Goal: Communication & Community: Answer question/provide support

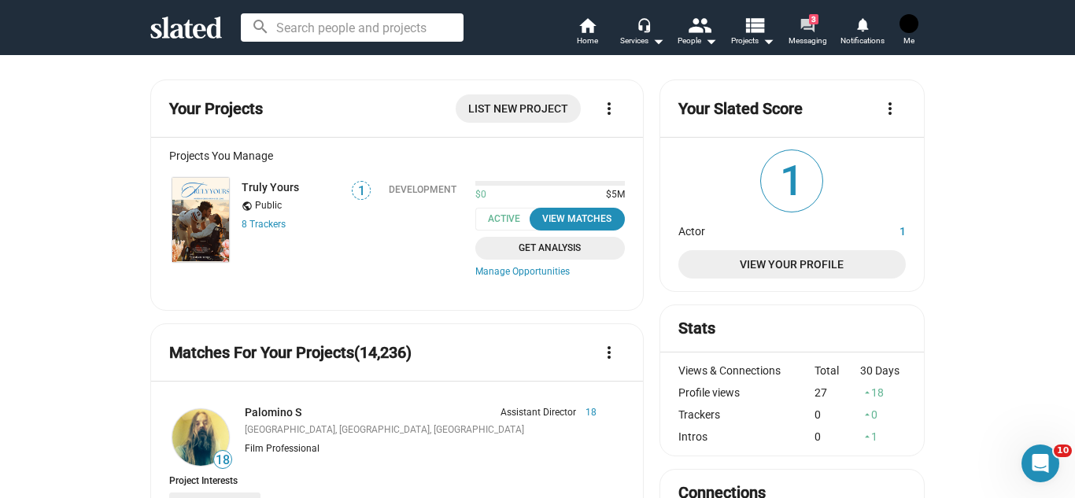
click at [807, 20] on mat-icon "forum" at bounding box center [807, 24] width 15 height 15
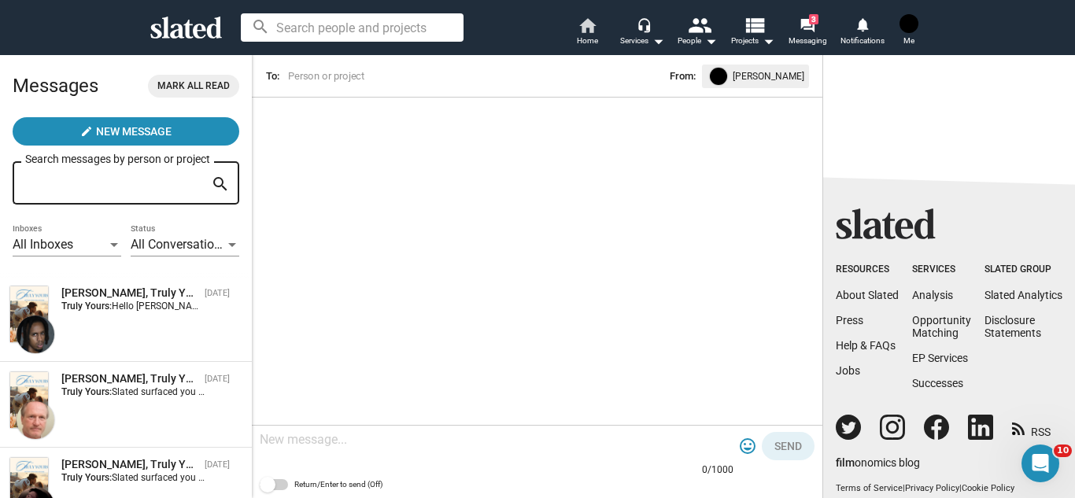
click at [597, 30] on mat-icon "home" at bounding box center [587, 25] width 19 height 19
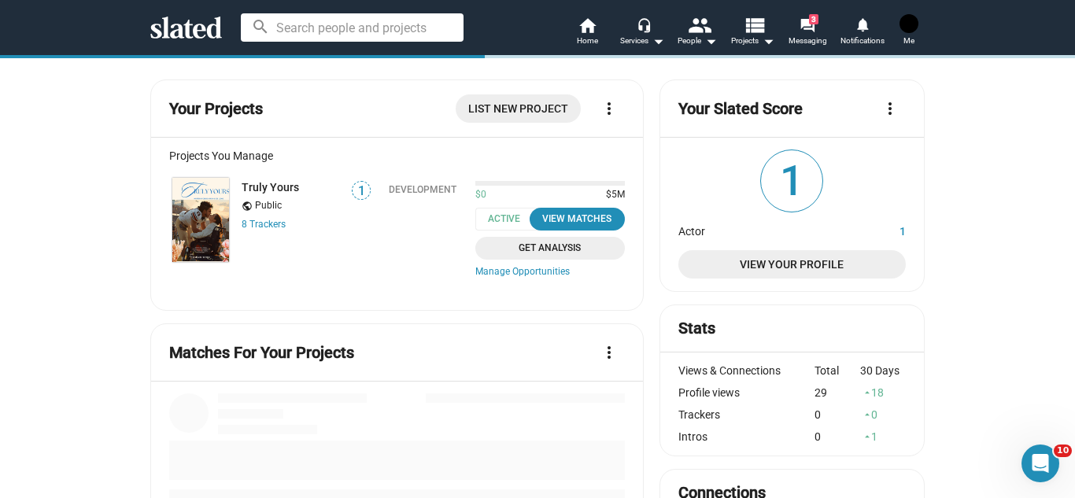
click at [914, 25] on img at bounding box center [909, 23] width 19 height 19
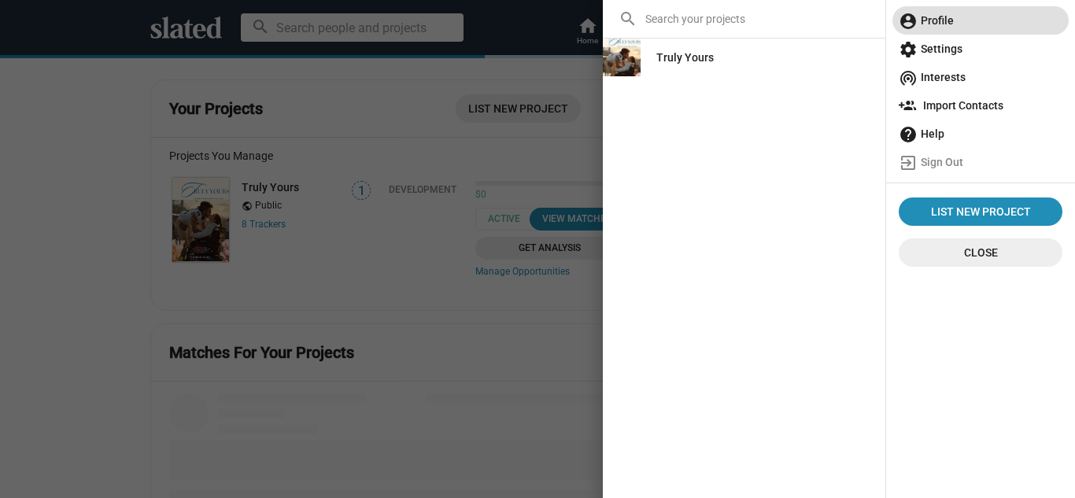
click at [914, 25] on mat-icon "account_circle" at bounding box center [908, 21] width 19 height 19
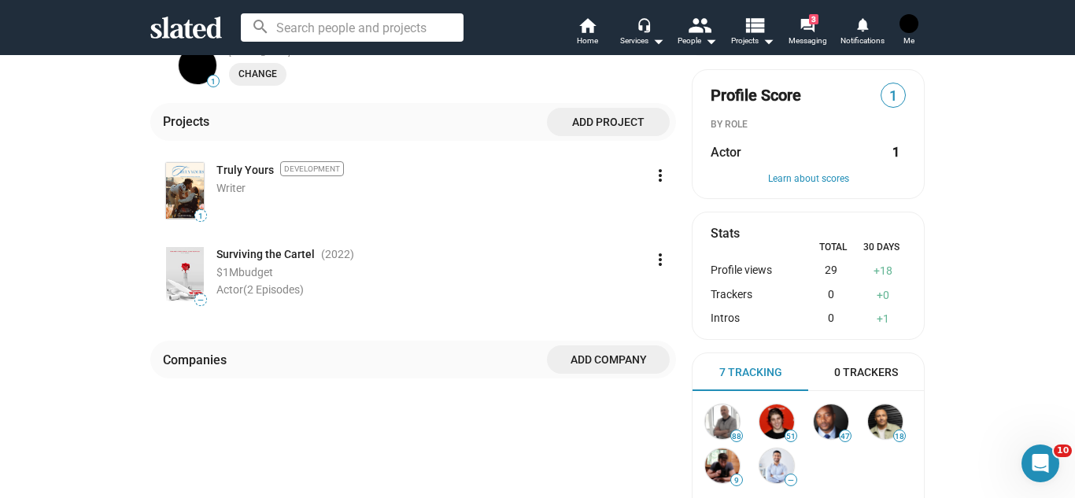
scroll to position [423, 0]
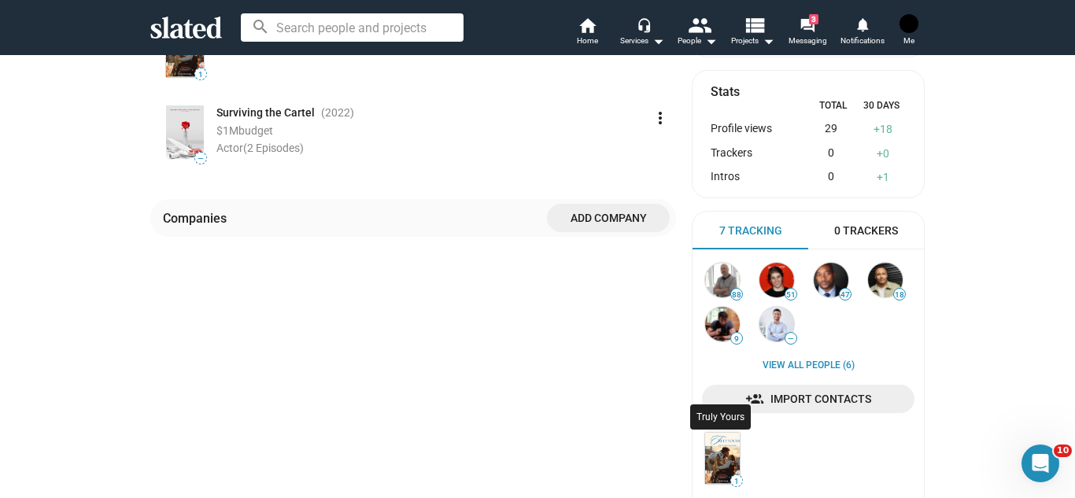
click at [716, 459] on img at bounding box center [722, 458] width 35 height 51
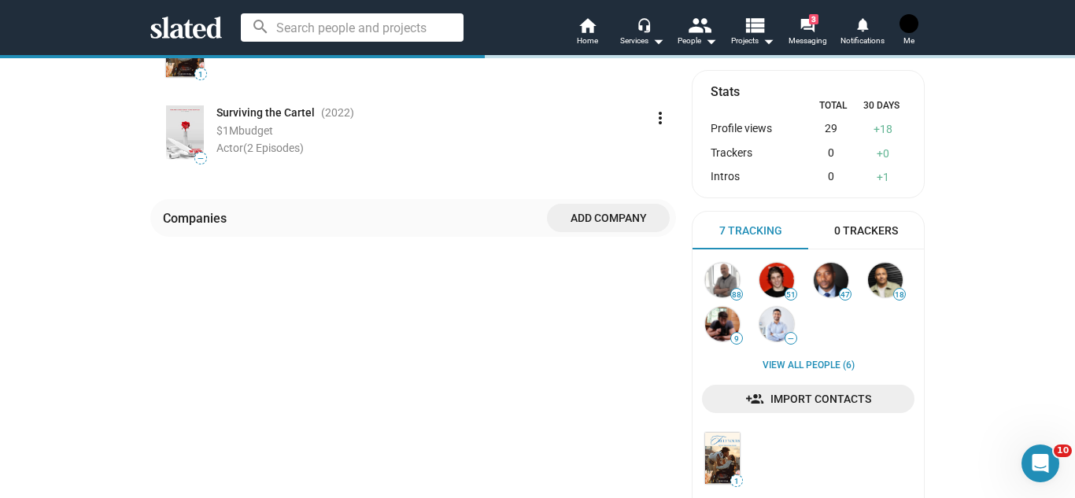
scroll to position [236, 0]
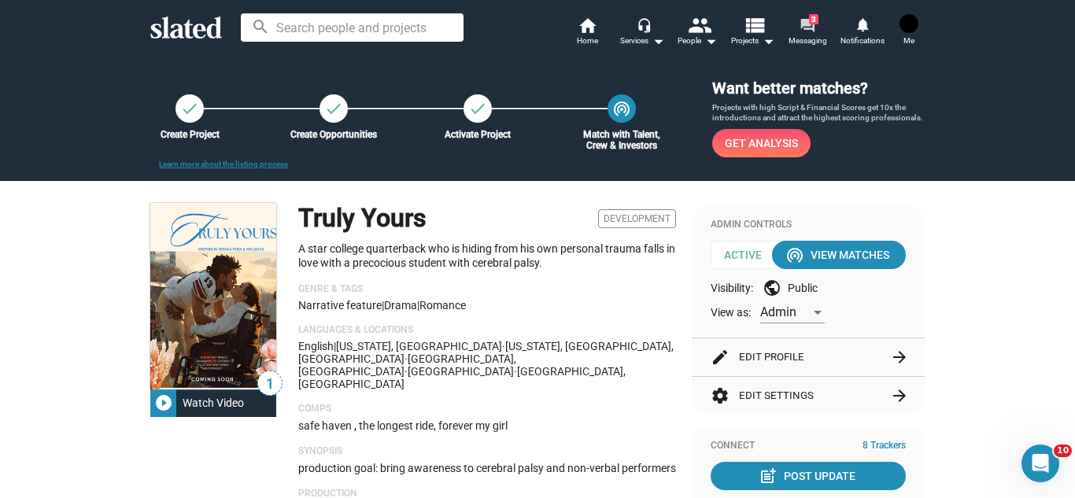
click at [813, 23] on span "3" at bounding box center [813, 19] width 9 height 10
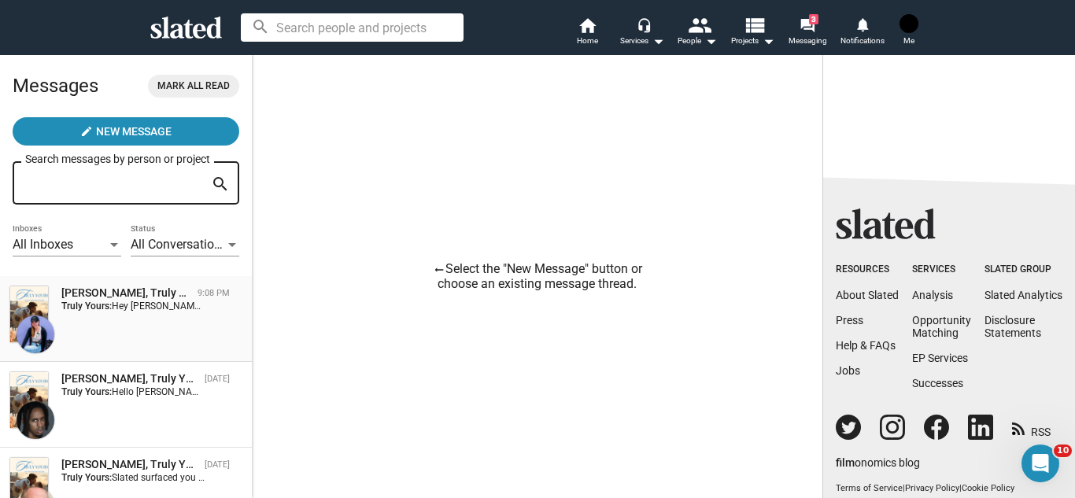
click at [86, 299] on div "[PERSON_NAME], Truly Yours" at bounding box center [126, 293] width 130 height 15
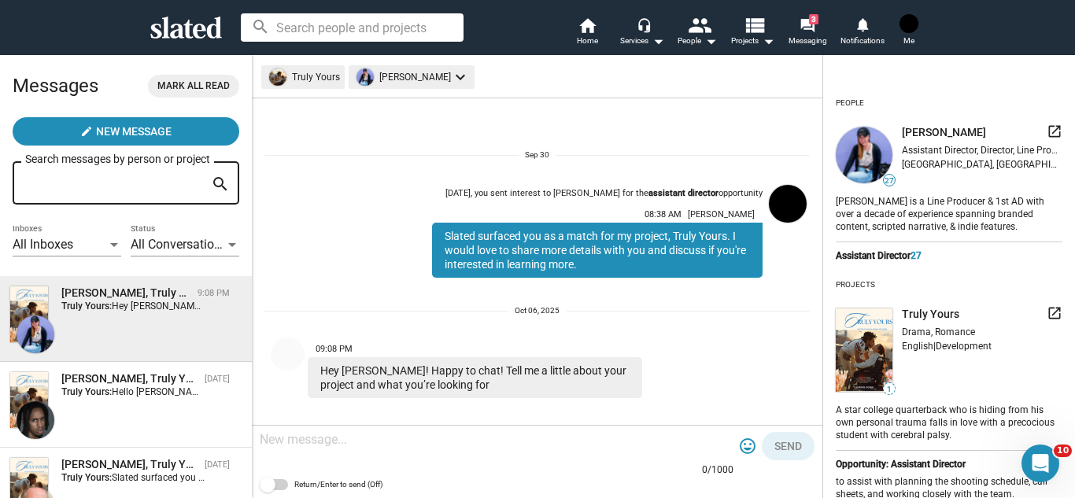
scroll to position [9, 0]
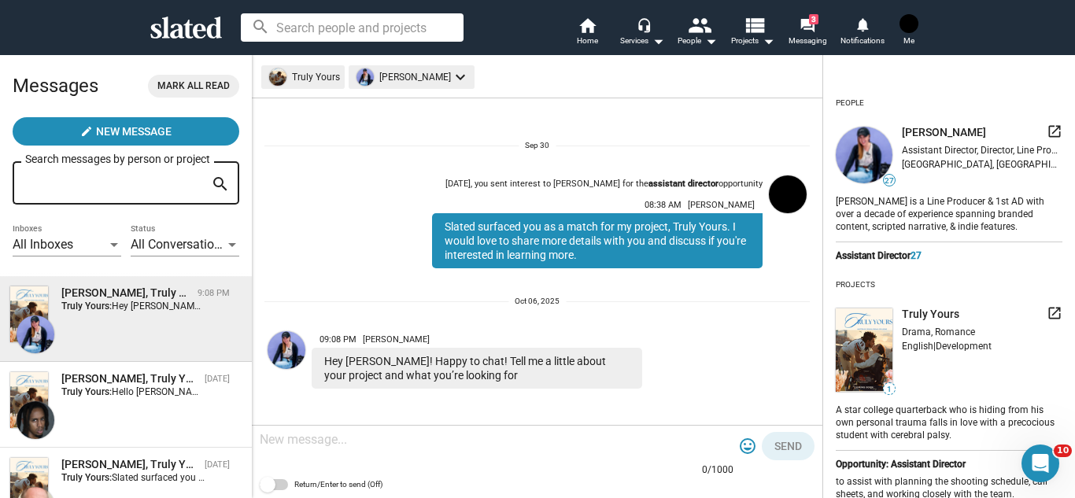
click at [309, 437] on textarea at bounding box center [497, 440] width 474 height 16
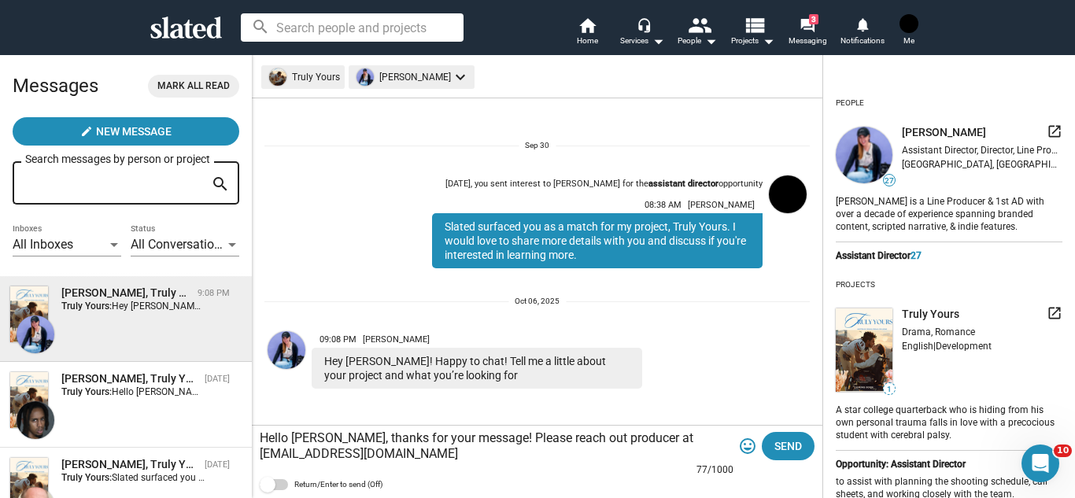
click at [477, 438] on textarea "Hello Elena, thanks for your message! Please reach out producer at laniakayell@…" at bounding box center [497, 446] width 474 height 31
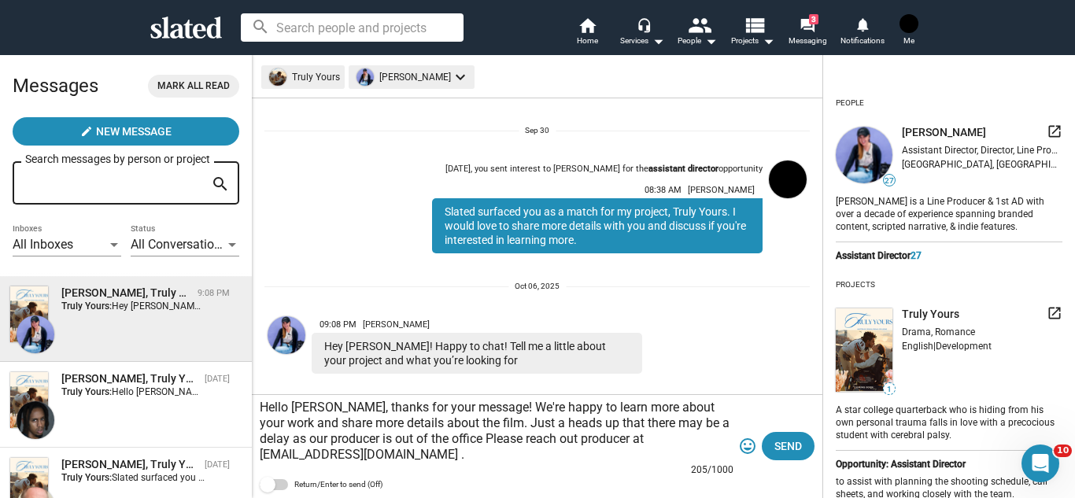
scroll to position [40, 0]
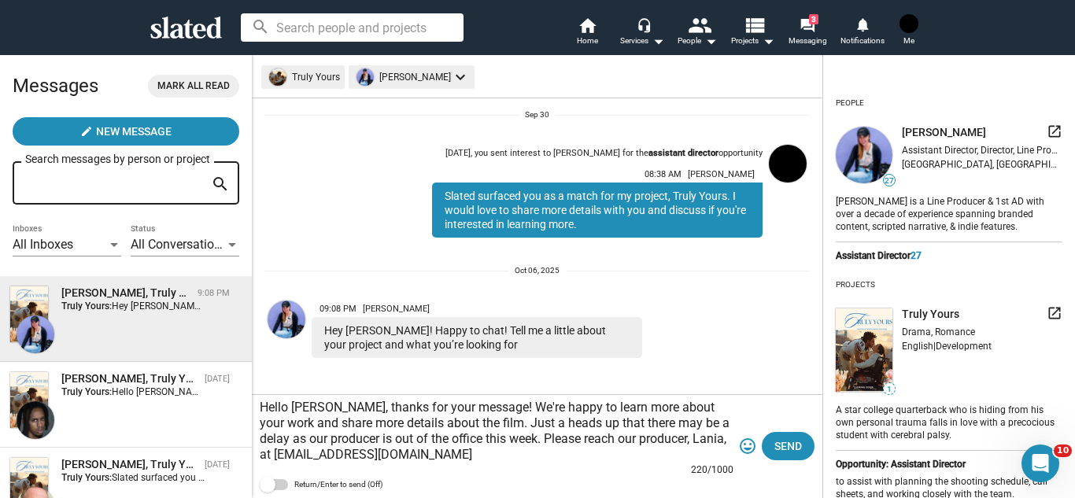
click at [495, 438] on textarea "Hello Elena, thanks for your message! We're happy to learn more about your work…" at bounding box center [497, 431] width 474 height 63
click at [490, 438] on textarea "Hello Elena, thanks for your message! We're happy to learn more about your work…" at bounding box center [497, 431] width 474 height 63
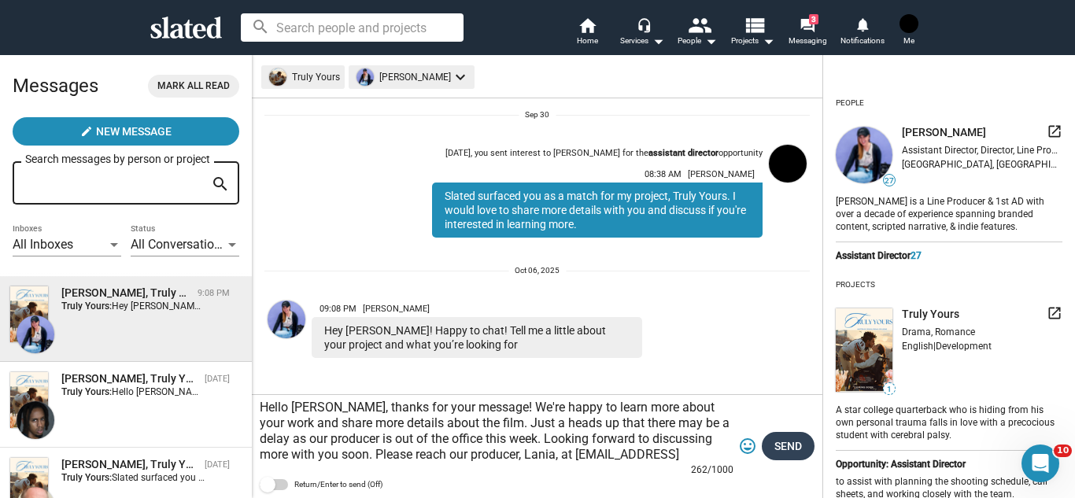
type textarea "Hello Elena, thanks for your message! We're happy to learn more about your work…"
click at [793, 441] on span "Send" at bounding box center [789, 446] width 28 height 28
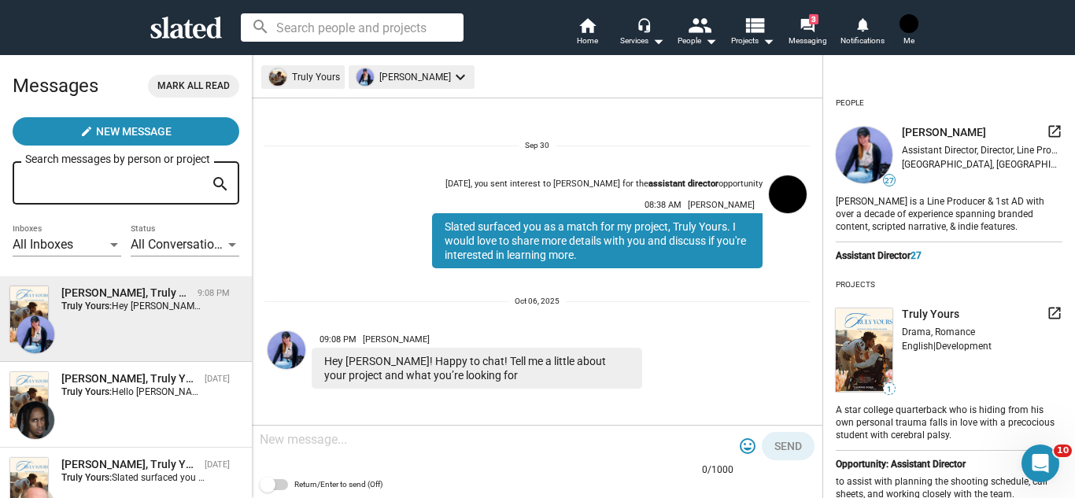
scroll to position [150, 0]
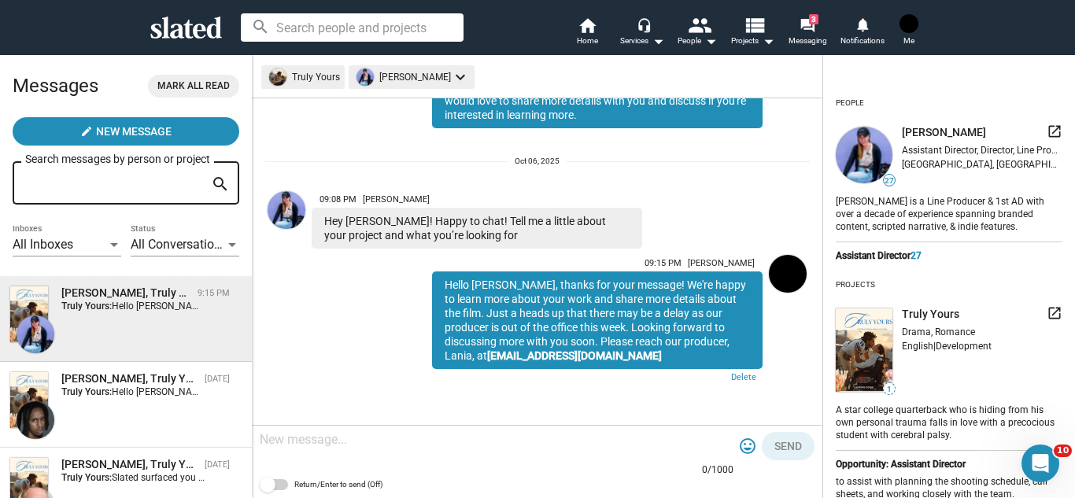
click at [758, 291] on div "Hello Elena, thanks for your message! We're happy to learn more about your work…" at bounding box center [597, 321] width 331 height 98
click at [93, 239] on div "All Inboxes" at bounding box center [60, 245] width 94 height 17
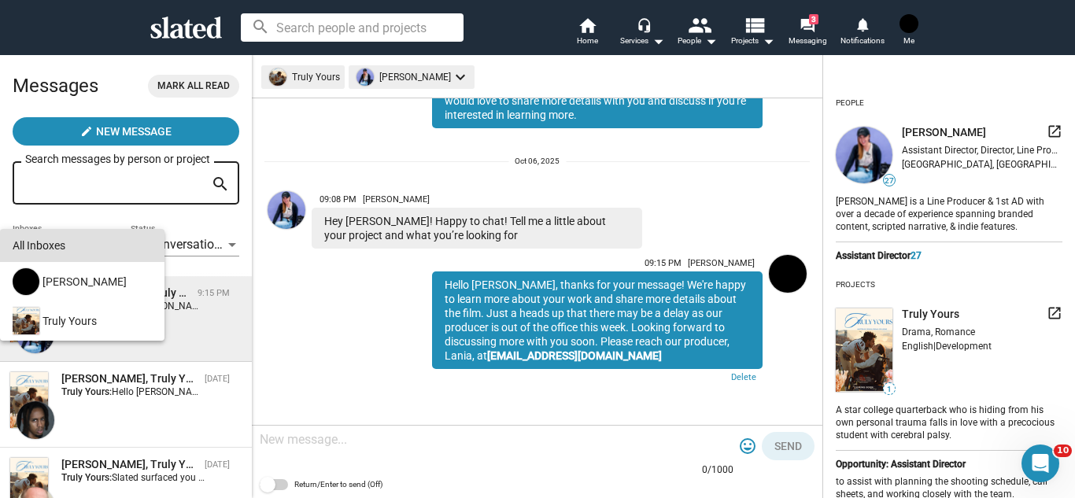
click at [94, 210] on div at bounding box center [537, 249] width 1075 height 498
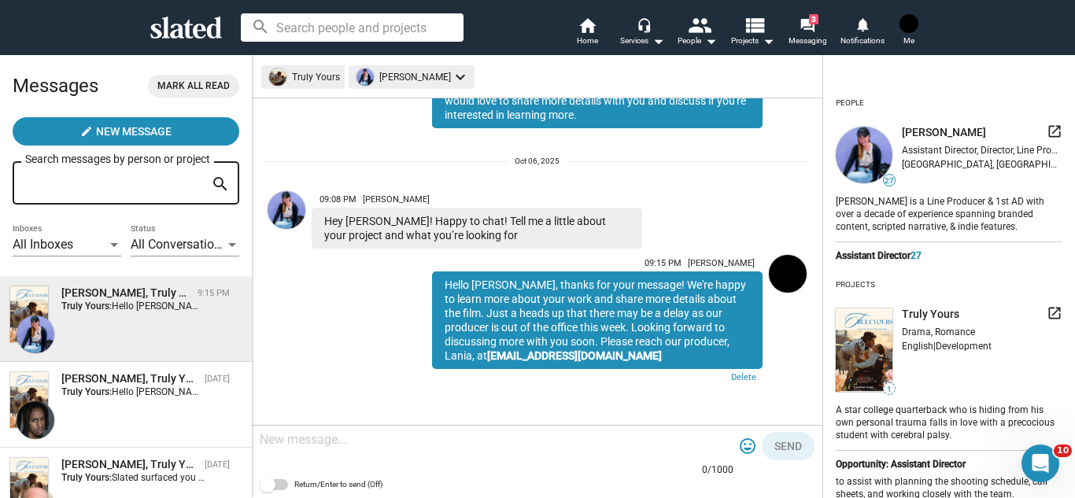
click at [174, 248] on span "All Conversations" at bounding box center [179, 244] width 97 height 15
click at [109, 218] on div at bounding box center [537, 249] width 1075 height 498
click at [170, 237] on span "All Conversations" at bounding box center [179, 244] width 97 height 15
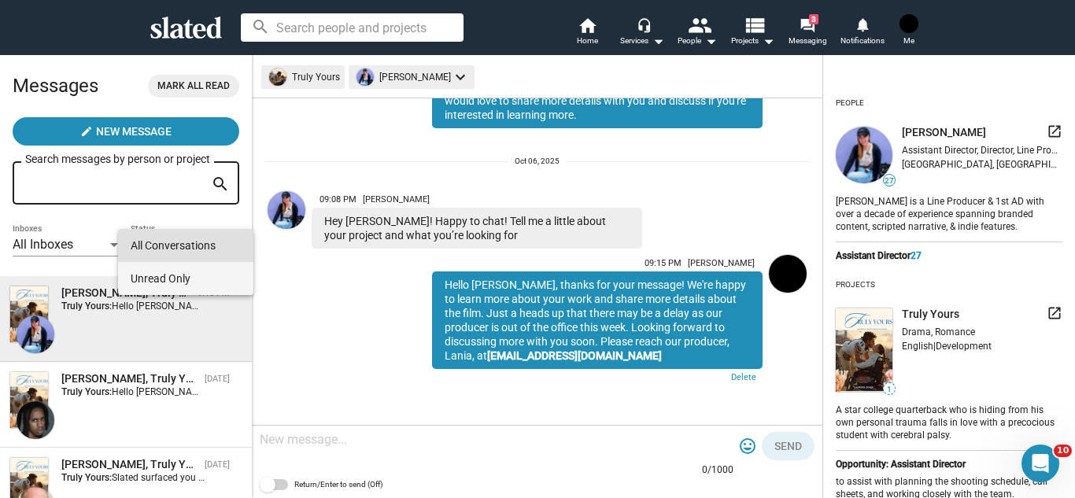
click at [178, 270] on span "Unread Only" at bounding box center [186, 278] width 110 height 33
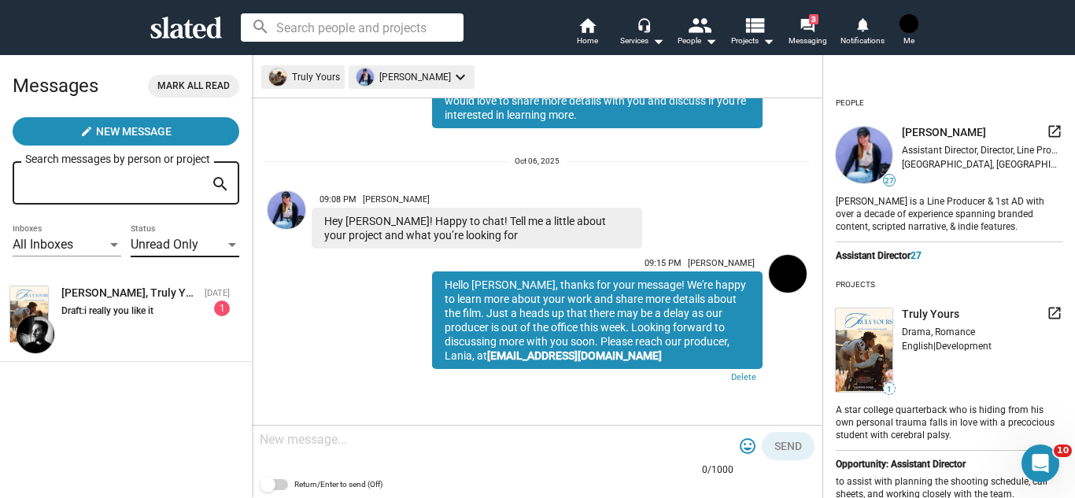
click at [97, 248] on div "All Inboxes" at bounding box center [60, 245] width 94 height 17
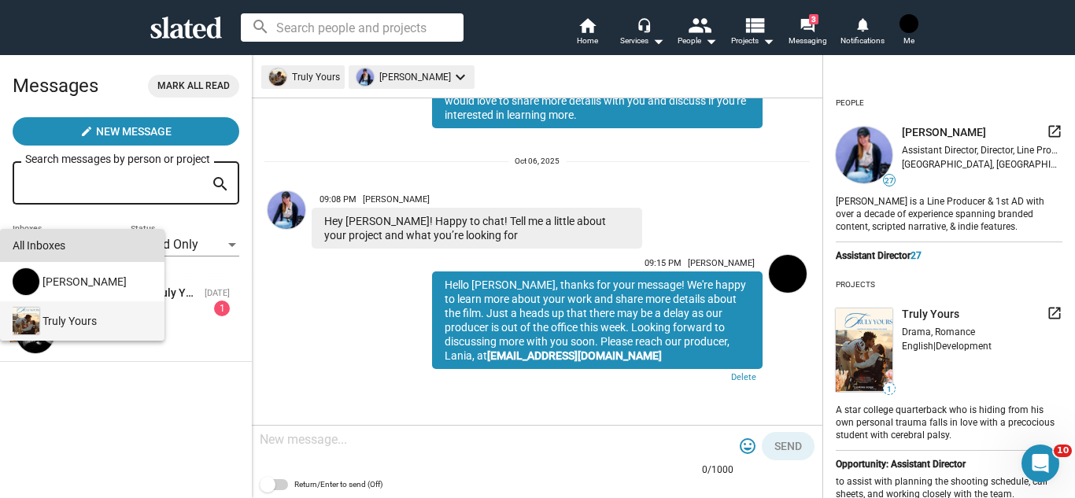
click at [93, 312] on div "Truly Yours" at bounding box center [80, 320] width 142 height 39
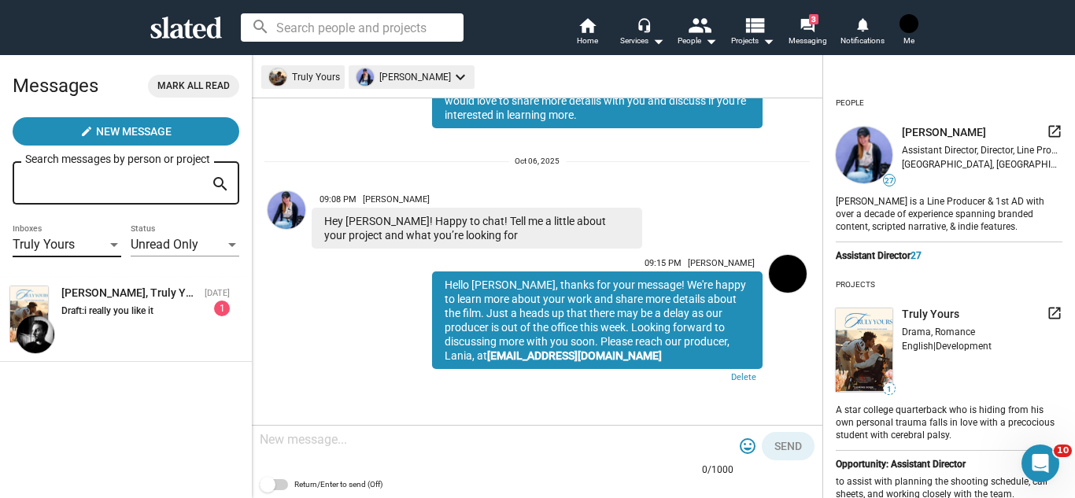
click at [115, 202] on div "Search messages by person or project" at bounding box center [124, 181] width 198 height 46
click at [192, 315] on div "Draft: i really you like it" at bounding box center [132, 310] width 143 height 11
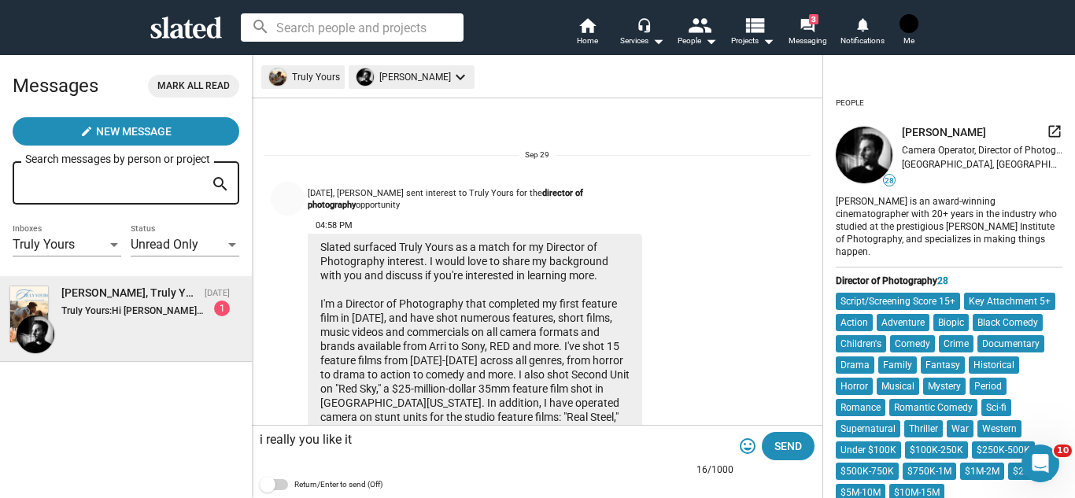
scroll to position [860, 0]
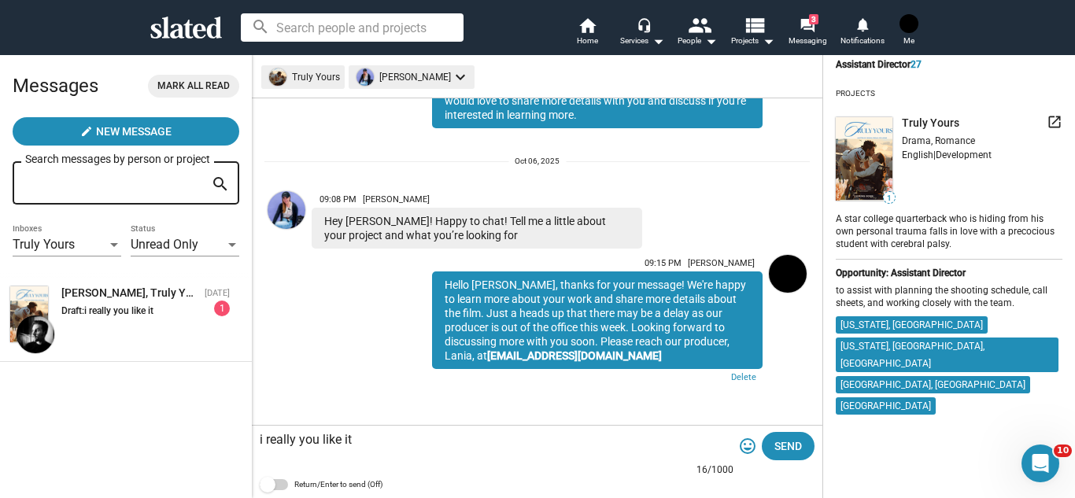
scroll to position [194, 0]
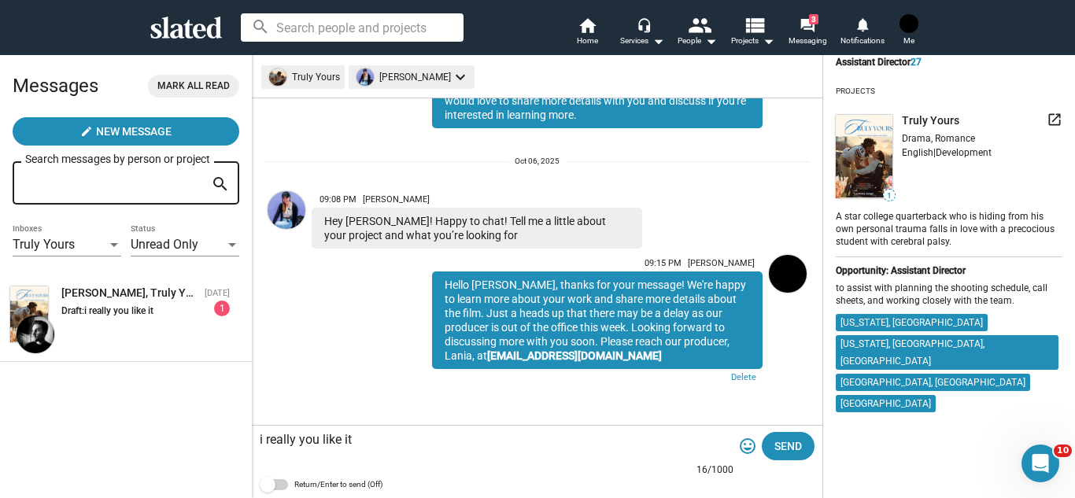
drag, startPoint x: 1014, startPoint y: 297, endPoint x: 834, endPoint y: 291, distance: 180.3
click at [834, 291] on div "arrow_back People 27 Elena Weinberg launch Assistant Director, Director, Line P…" at bounding box center [949, 157] width 252 height 543
copy div "to assist with planning the shooting schedule, call sheets, and working closely…"
click at [288, 205] on img at bounding box center [287, 210] width 38 height 38
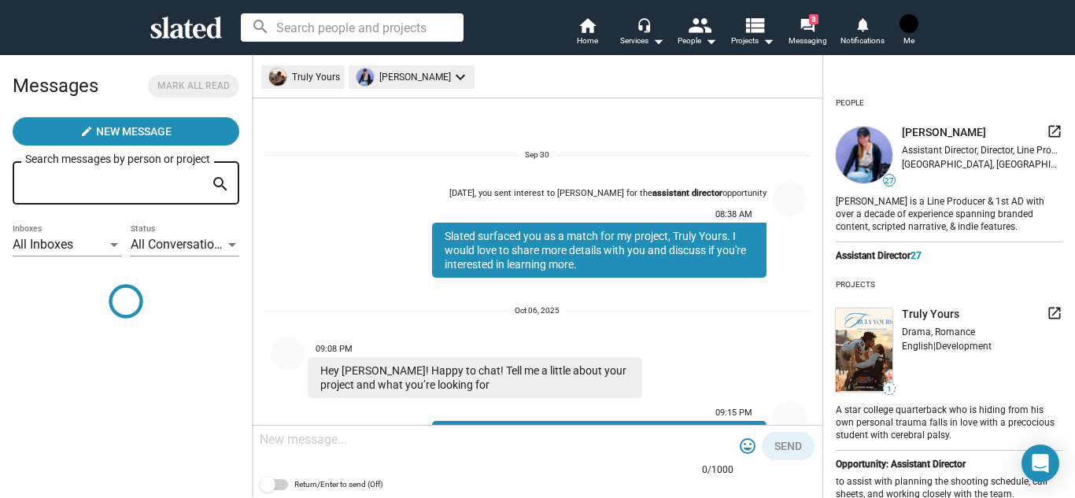
scroll to position [150, 0]
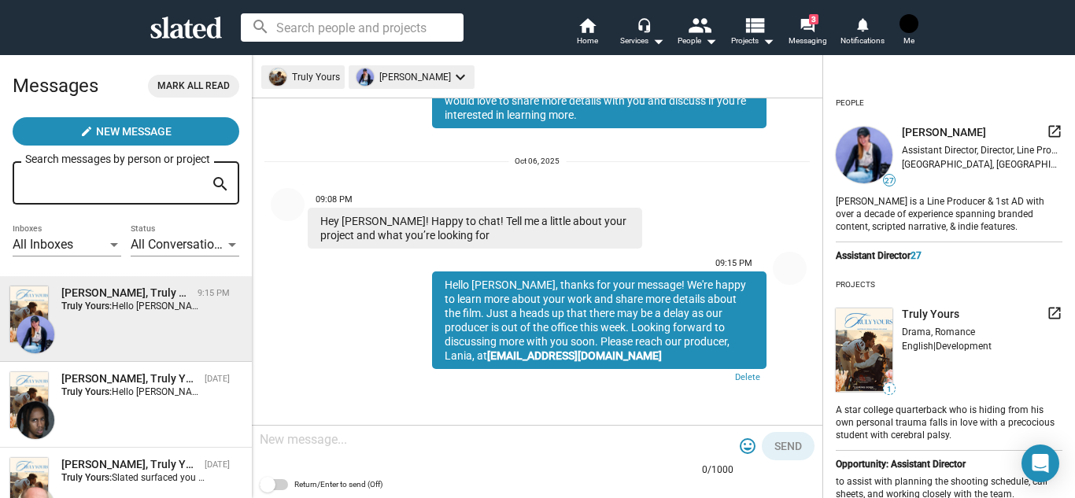
click at [429, 457] on div at bounding box center [497, 441] width 474 height 46
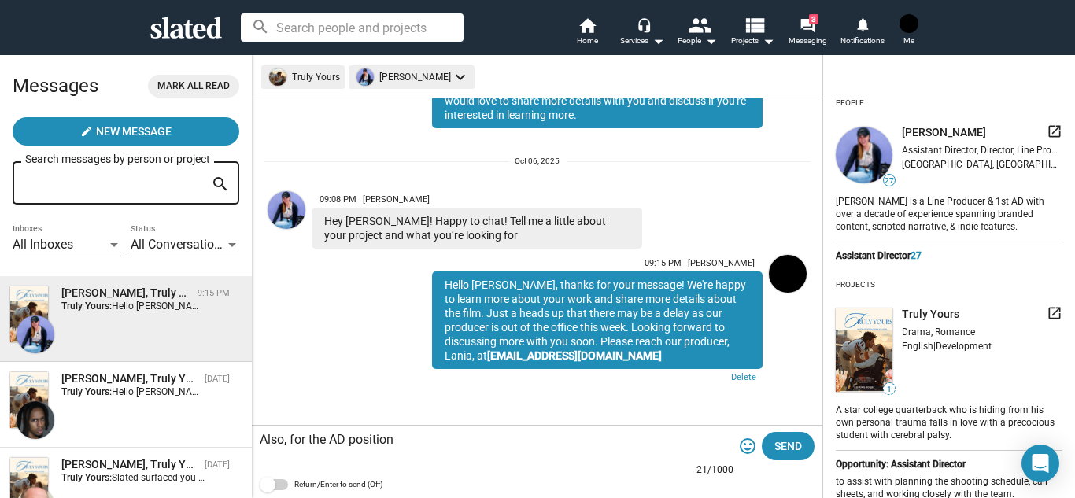
paste textarea "to assist with planning the shooting schedule, call sheets, and working closely…"
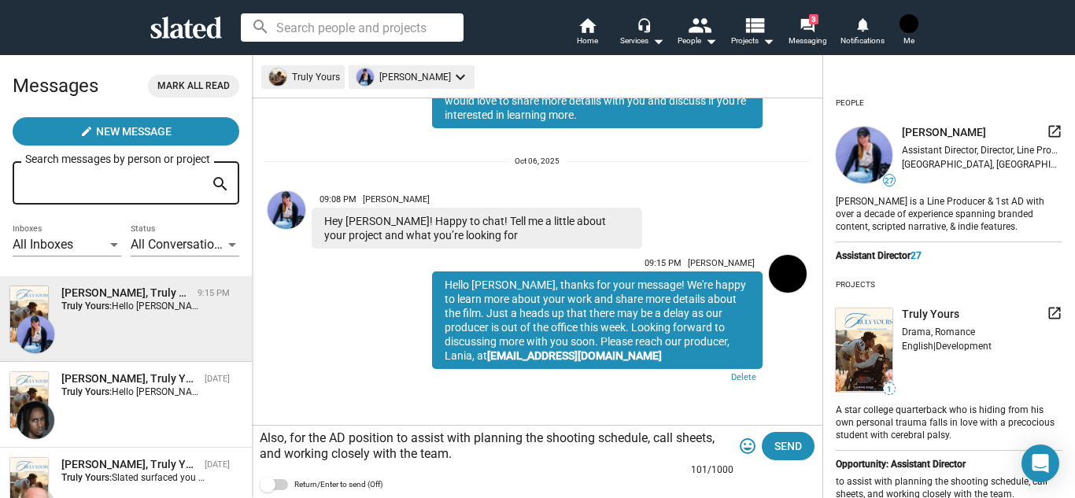
click at [396, 437] on textarea "Also, for the AD position to assist with planning the shooting schedule, call s…" at bounding box center [497, 446] width 474 height 31
click at [683, 439] on textarea "Also, for the AD position we are looking for someone to assist with planning th…" at bounding box center [497, 446] width 474 height 31
click at [604, 433] on textarea "Also, for the AD position we are looking for someone to assist with the shootin…" at bounding box center [497, 446] width 474 height 31
click at [287, 437] on textarea "Also, for the AD position we are looking for someone to assist with tasks that …" at bounding box center [497, 446] width 474 height 31
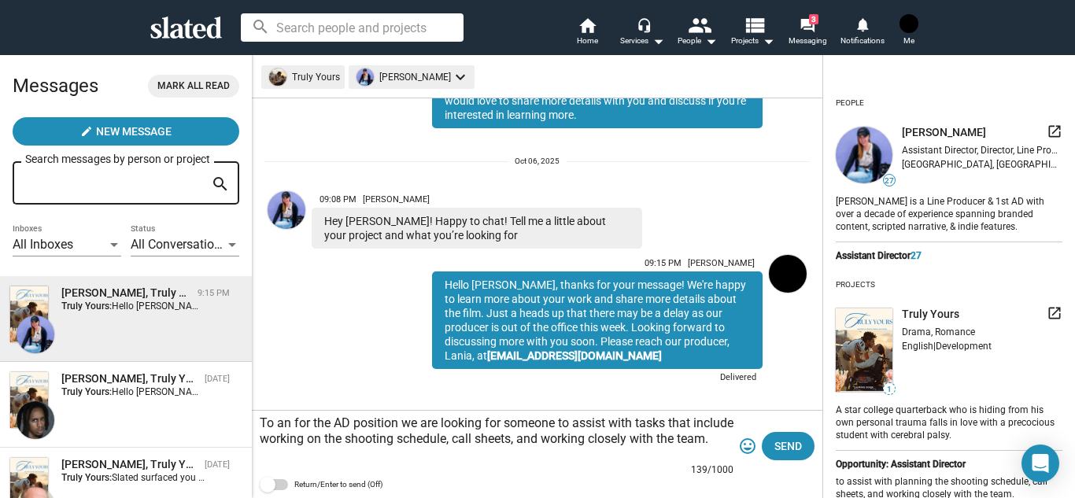
scroll to position [165, 0]
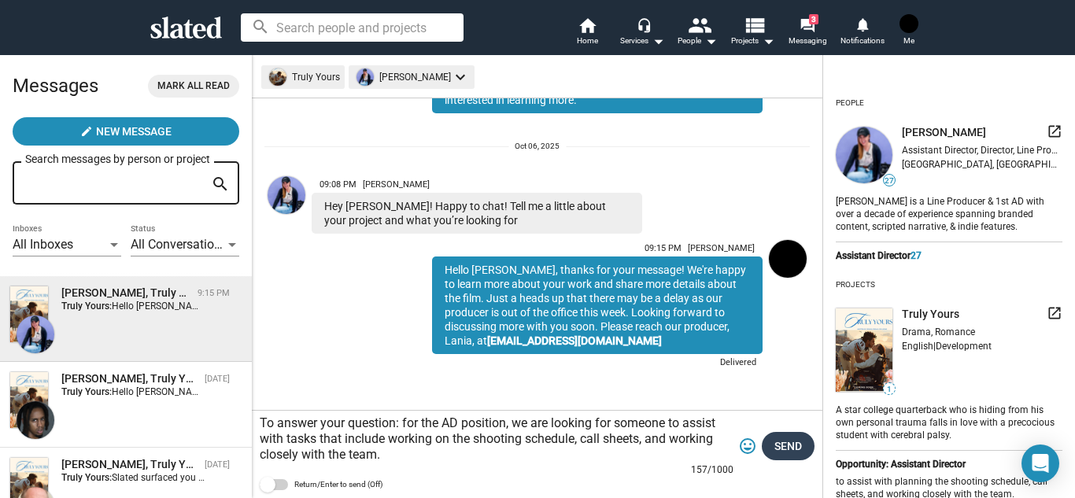
type textarea "To answer your question: for the AD position, we are looking for someone to ass…"
click at [793, 442] on span "Send" at bounding box center [789, 446] width 28 height 28
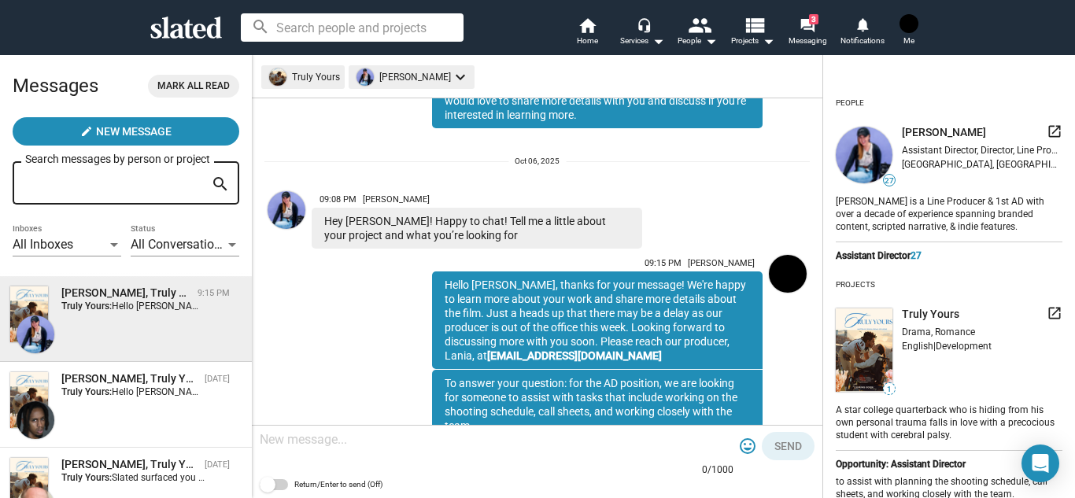
scroll to position [220, 0]
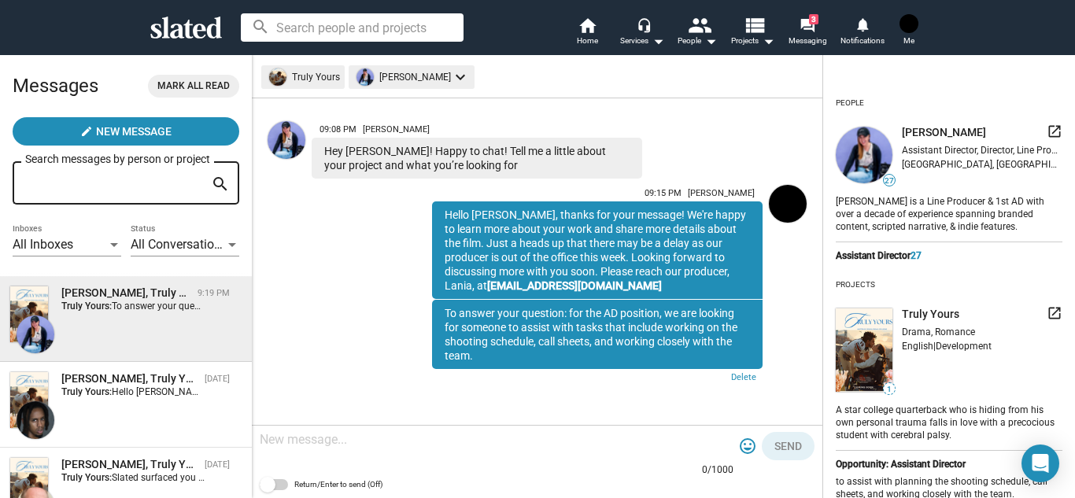
click at [647, 456] on div at bounding box center [497, 441] width 474 height 46
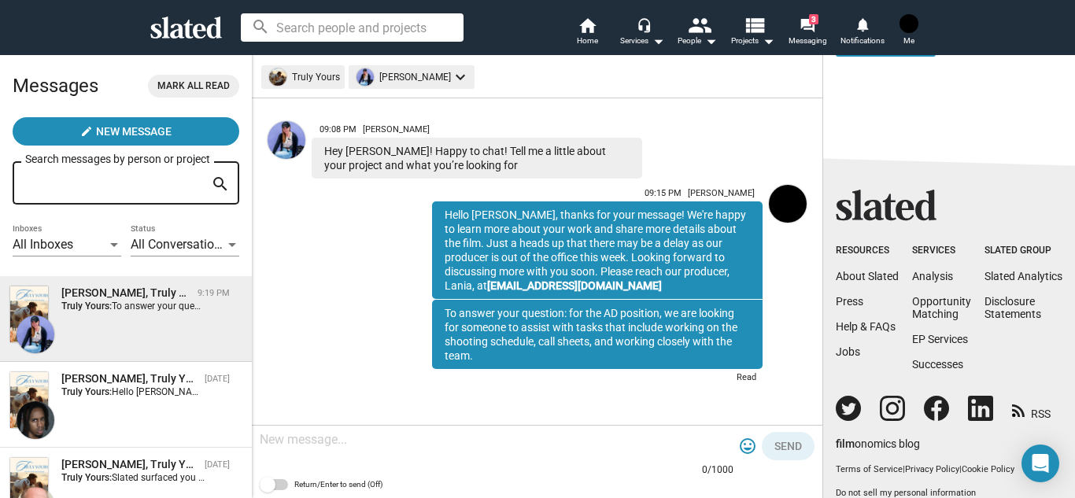
click at [233, 86] on button "Mark all read" at bounding box center [193, 86] width 91 height 23
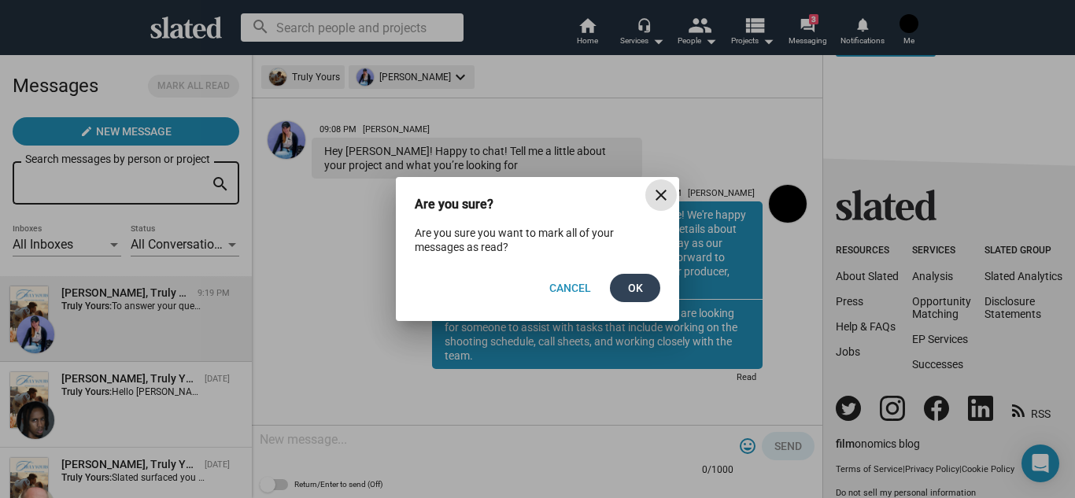
click at [645, 283] on span "Ok" at bounding box center [635, 288] width 25 height 28
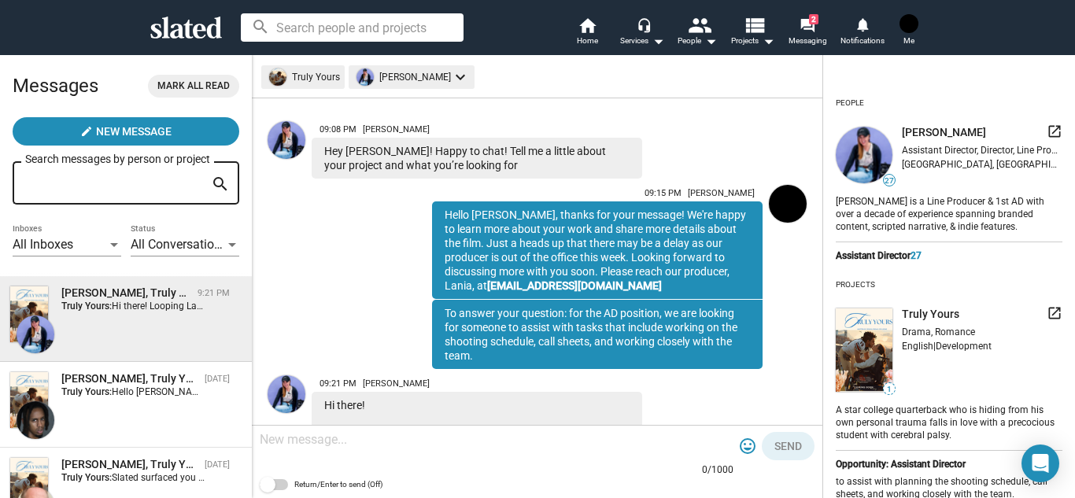
scroll to position [391, 0]
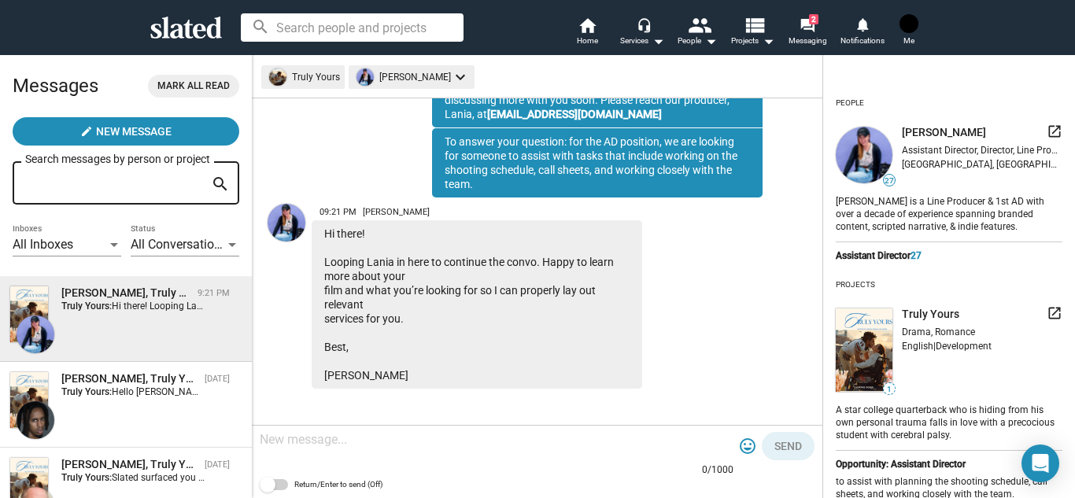
click at [466, 447] on textarea at bounding box center [497, 440] width 474 height 16
type textarea "Thank you Elena!"
click at [782, 448] on span "Send" at bounding box center [789, 446] width 28 height 28
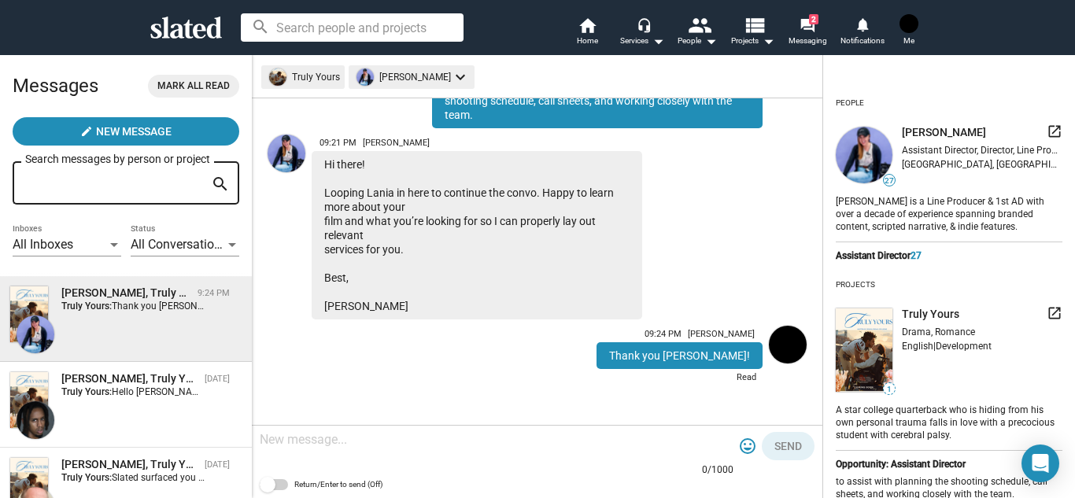
click at [422, 438] on textarea at bounding box center [497, 440] width 474 height 16
paste textarea "[PERSON_NAME][EMAIL_ADDRESS][DOMAIN_NAME]"
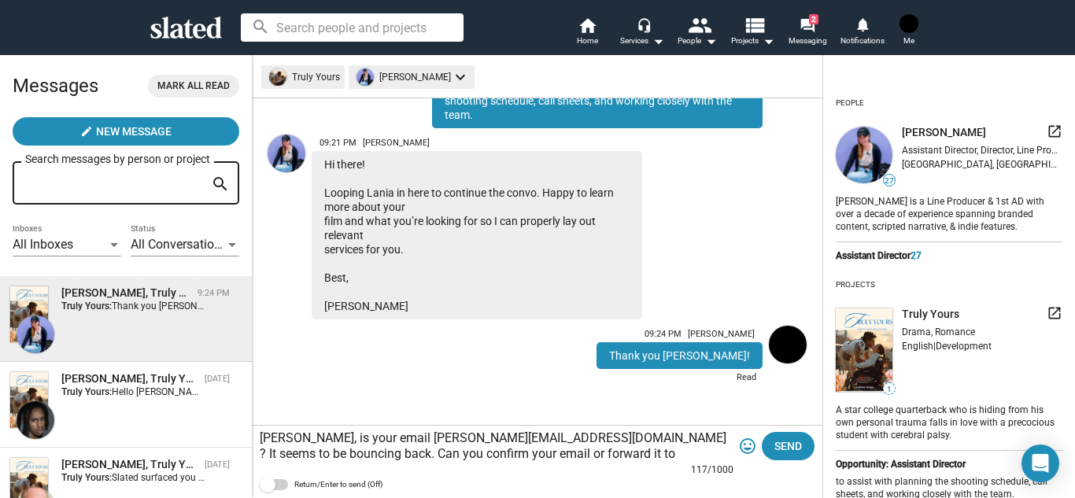
click at [459, 453] on textarea "Elena, is your email elena@turtledovefilms.com ? It seems to be bouncing back. …" at bounding box center [497, 446] width 474 height 31
type textarea "[PERSON_NAME], is your email [PERSON_NAME][EMAIL_ADDRESS][DOMAIN_NAME] ? It see…"
click at [789, 439] on span "Send" at bounding box center [789, 446] width 28 height 28
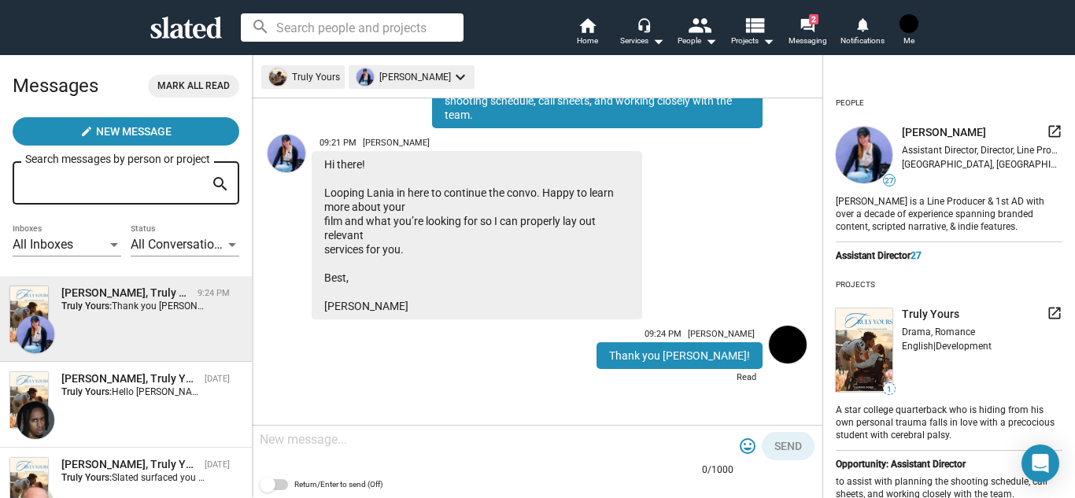
scroll to position [516, 0]
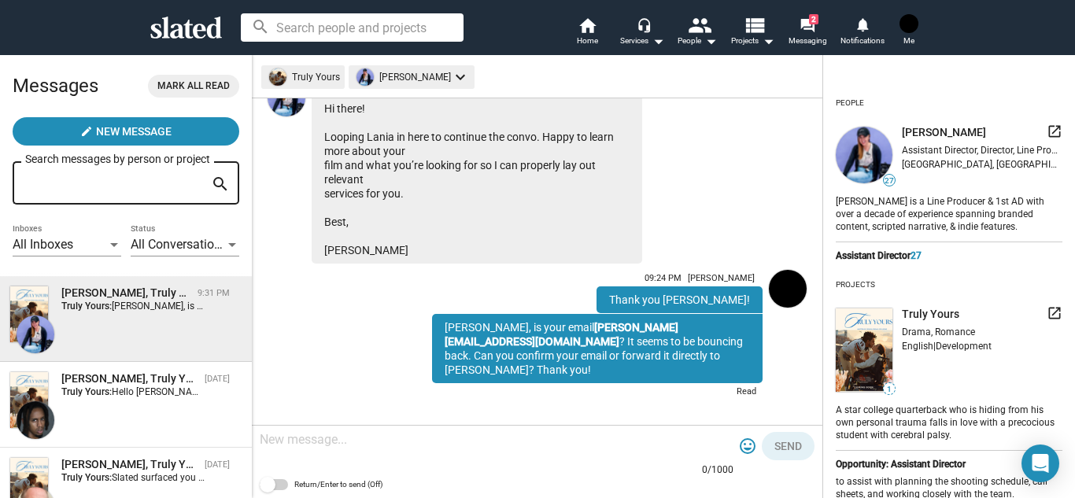
click at [556, 448] on div at bounding box center [497, 441] width 474 height 46
type textarea "T"
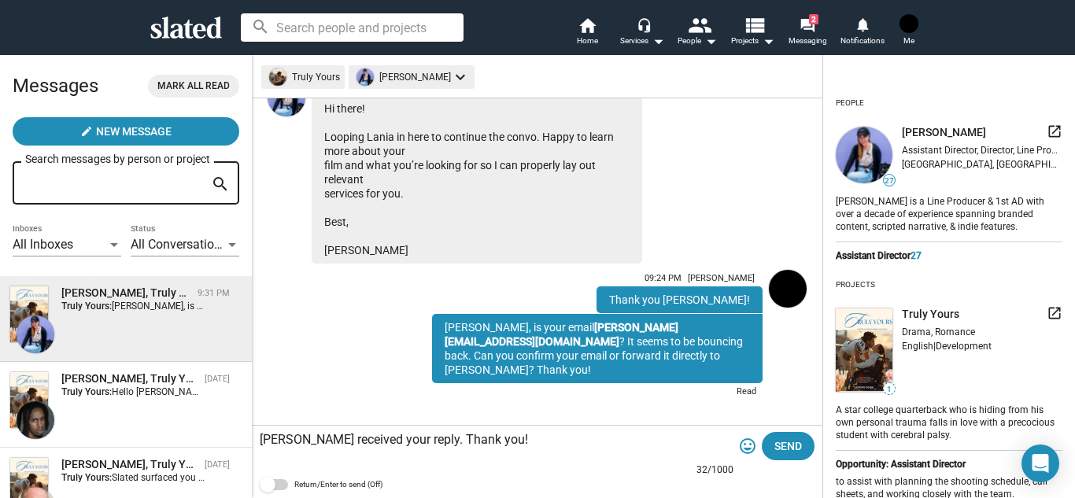
click at [397, 438] on textarea "Lania received your reply. Thank you!" at bounding box center [497, 440] width 474 height 16
click at [424, 438] on textarea "Lania received your reply and confirmed that your received her response. Thank …" at bounding box center [497, 440] width 474 height 16
type textarea "[PERSON_NAME] received your response. Thank you!"
click at [749, 339] on div "Elena, is your email elena@turtledovefilms.com ? It seems to be bouncing back. …" at bounding box center [597, 348] width 331 height 69
click at [757, 350] on div "Elena, is your email elena@turtledovefilms.com ? It seems to be bouncing back. …" at bounding box center [597, 348] width 331 height 69
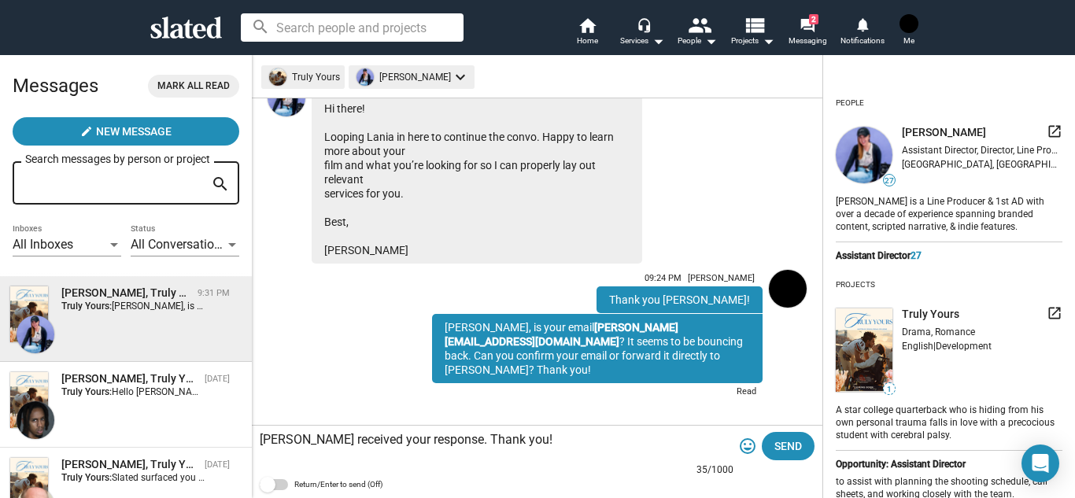
click at [774, 358] on link at bounding box center [788, 336] width 44 height 139
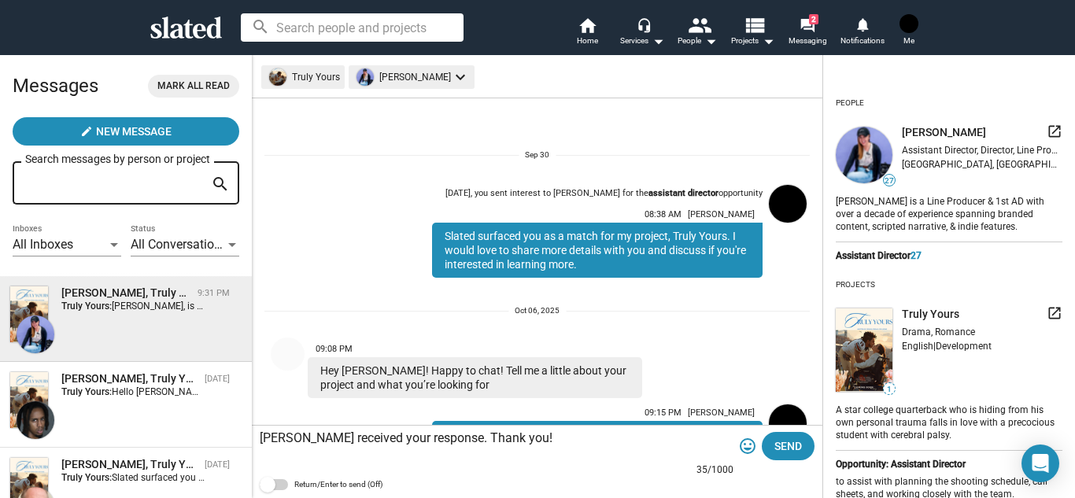
scroll to position [516, 0]
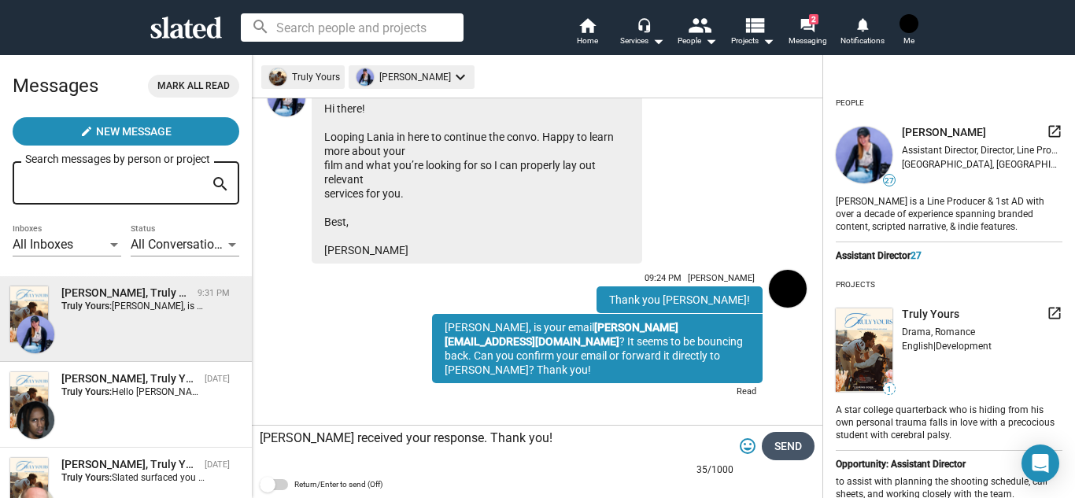
click at [785, 446] on span "Send" at bounding box center [789, 446] width 28 height 28
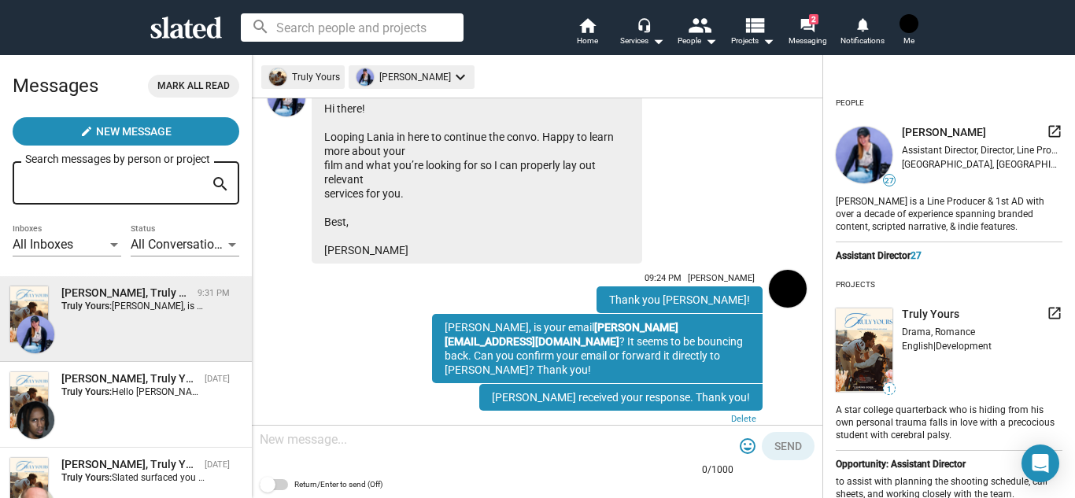
scroll to position [544, 0]
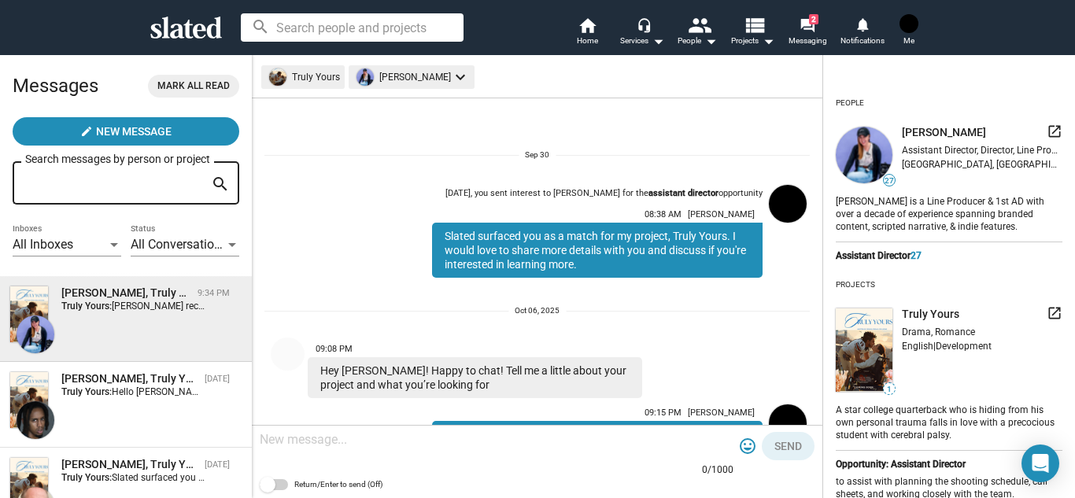
scroll to position [544, 0]
